Goal: Task Accomplishment & Management: Use online tool/utility

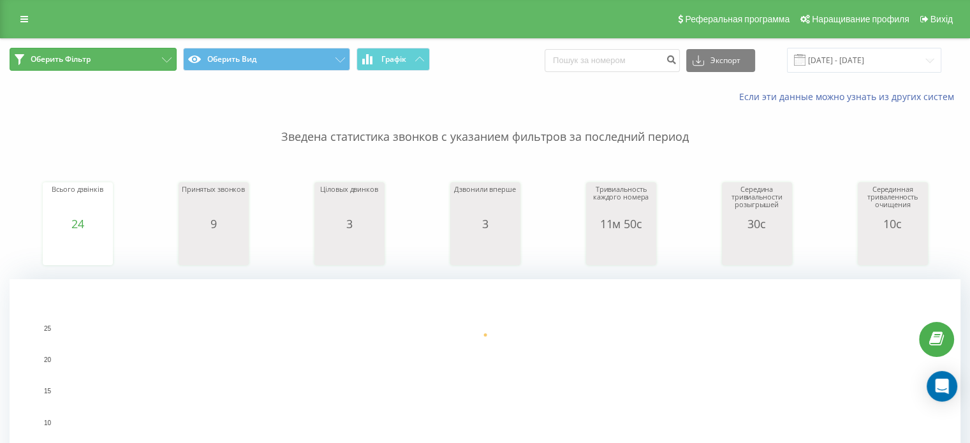
click at [133, 66] on button "Оберить Фільтр" at bounding box center [93, 59] width 167 height 23
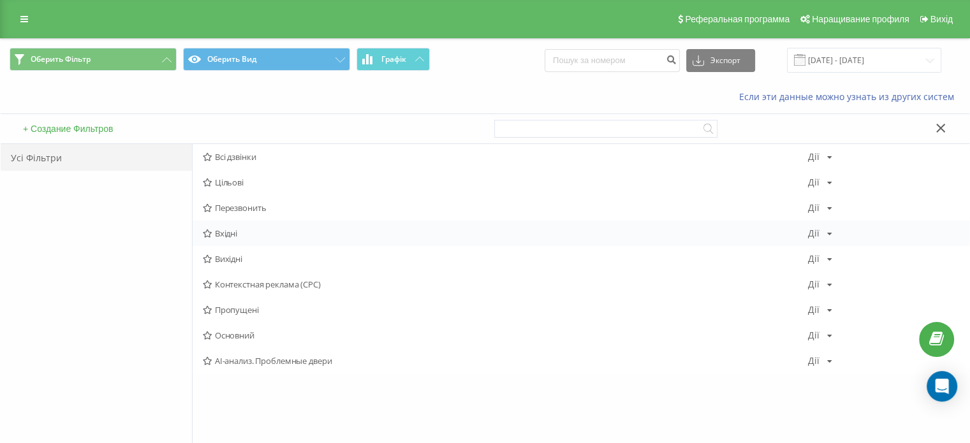
click at [241, 237] on span "Вхідні" at bounding box center [505, 233] width 605 height 9
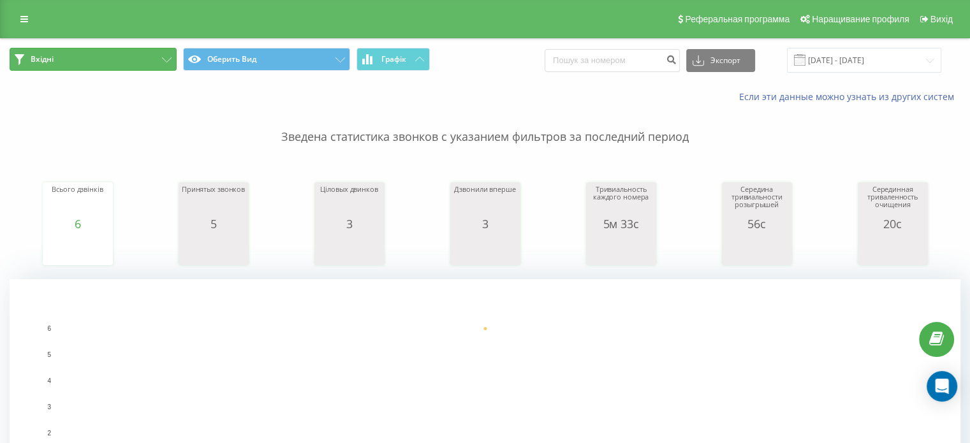
click at [57, 48] on button "Вхідні" at bounding box center [93, 59] width 167 height 23
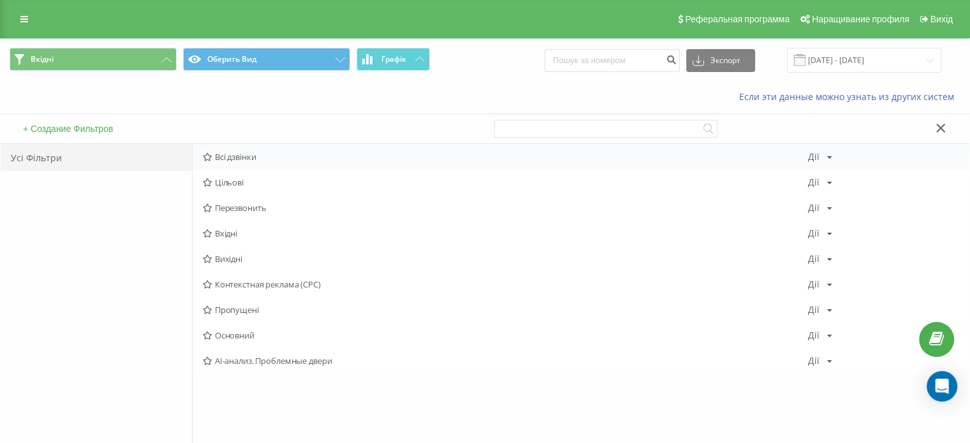
click at [244, 156] on font "Всі дзвінки" at bounding box center [235, 156] width 41 height 11
